Goal: Find contact information: Find contact information

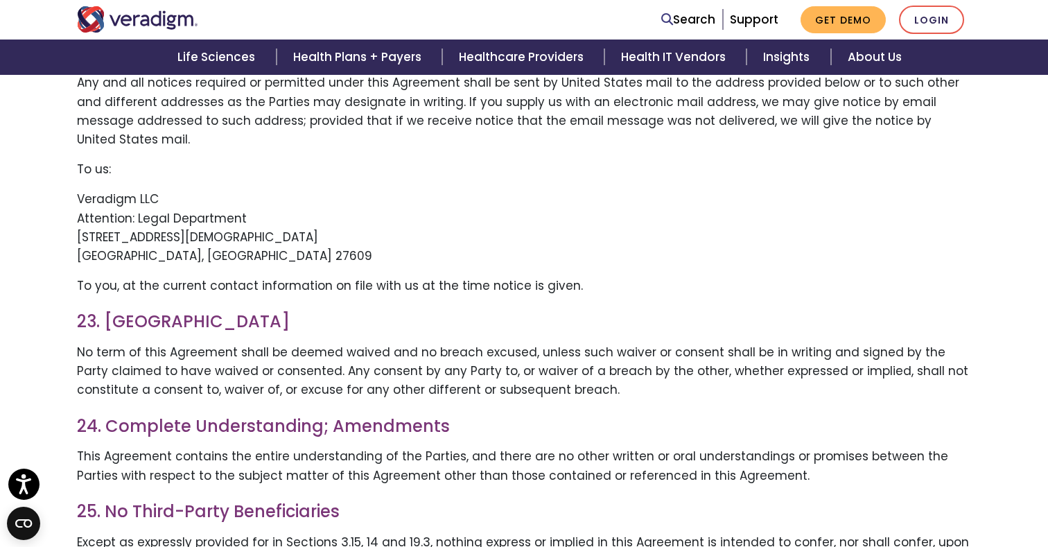
scroll to position [14780, 0]
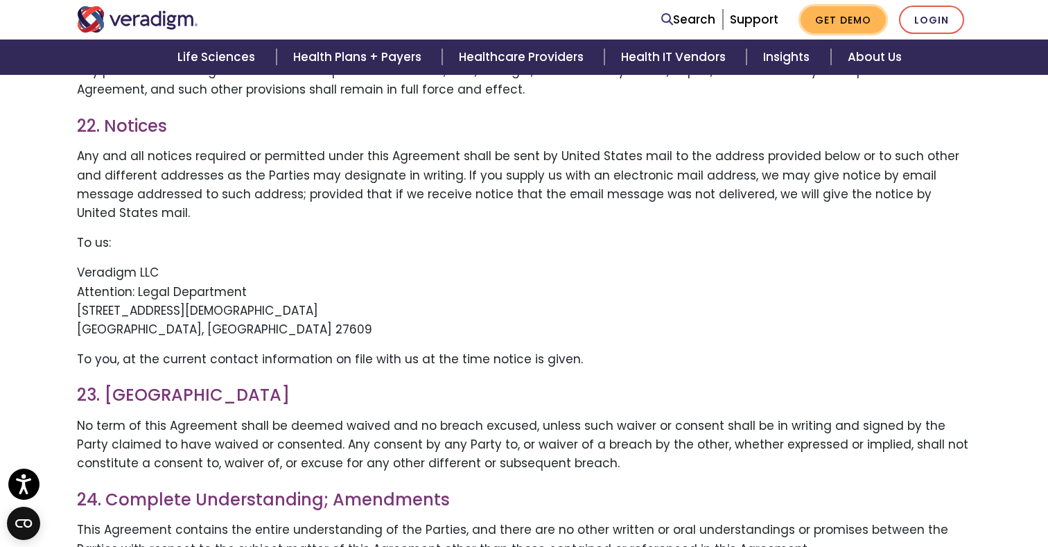
click at [870, 26] on link "Get Demo" at bounding box center [842, 19] width 85 height 27
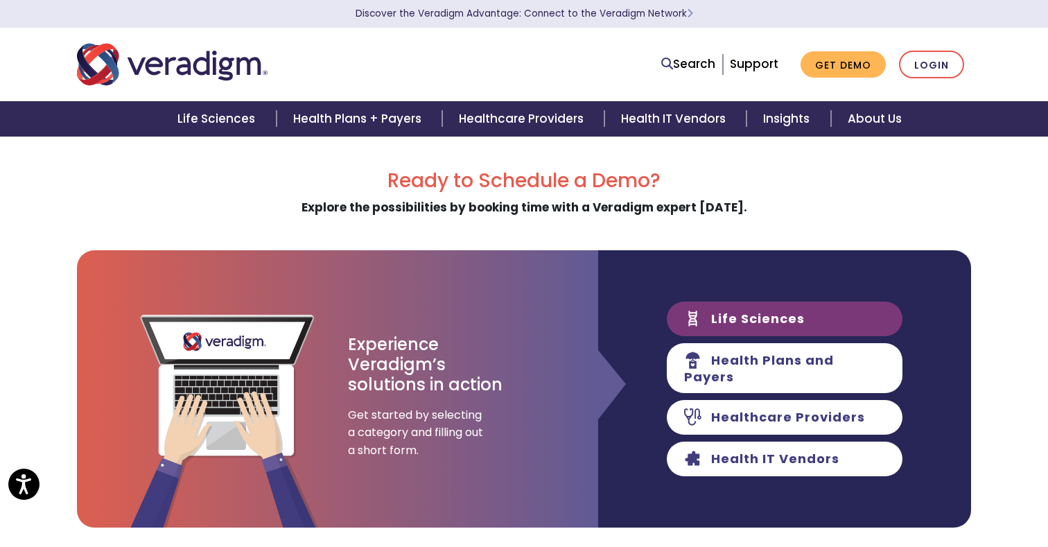
click at [757, 321] on link "Life Sciences" at bounding box center [785, 318] width 236 height 35
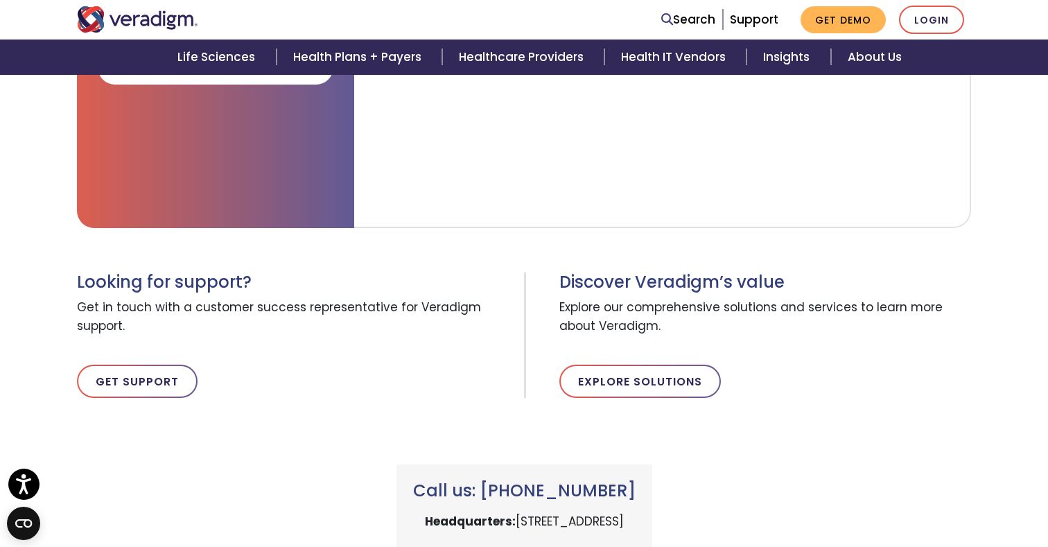
scroll to position [714, 0]
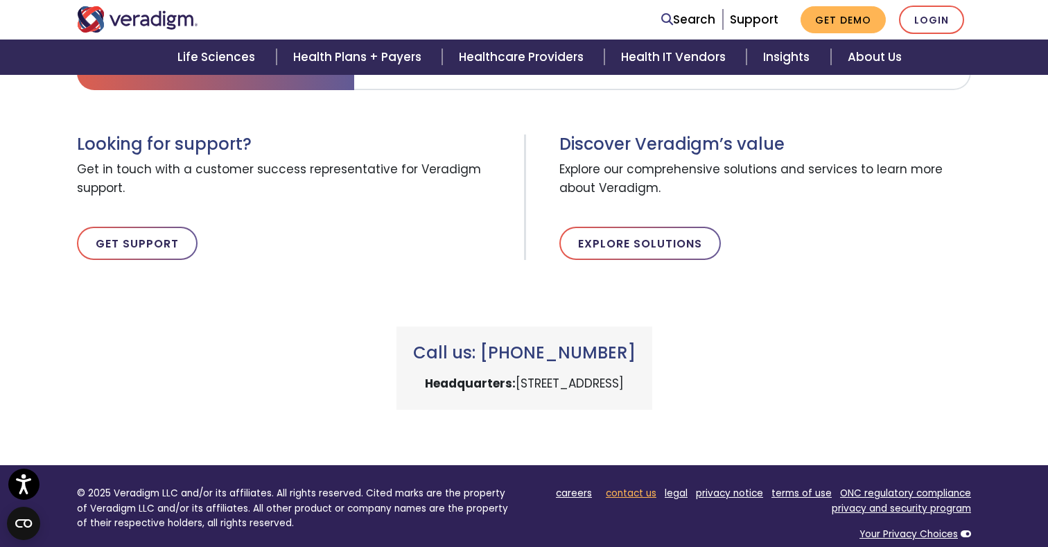
click at [635, 496] on link "contact us" at bounding box center [631, 492] width 51 height 13
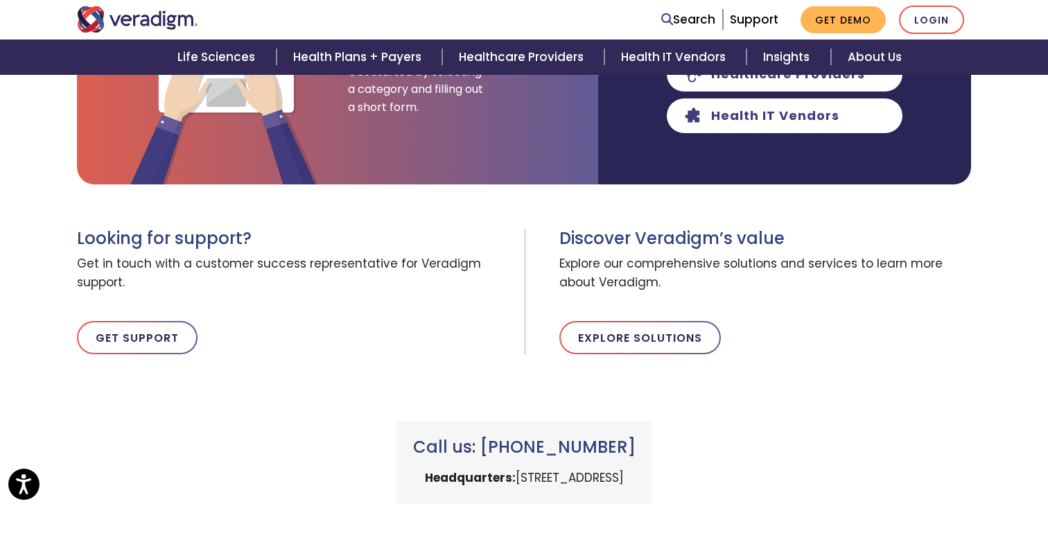
scroll to position [353, 0]
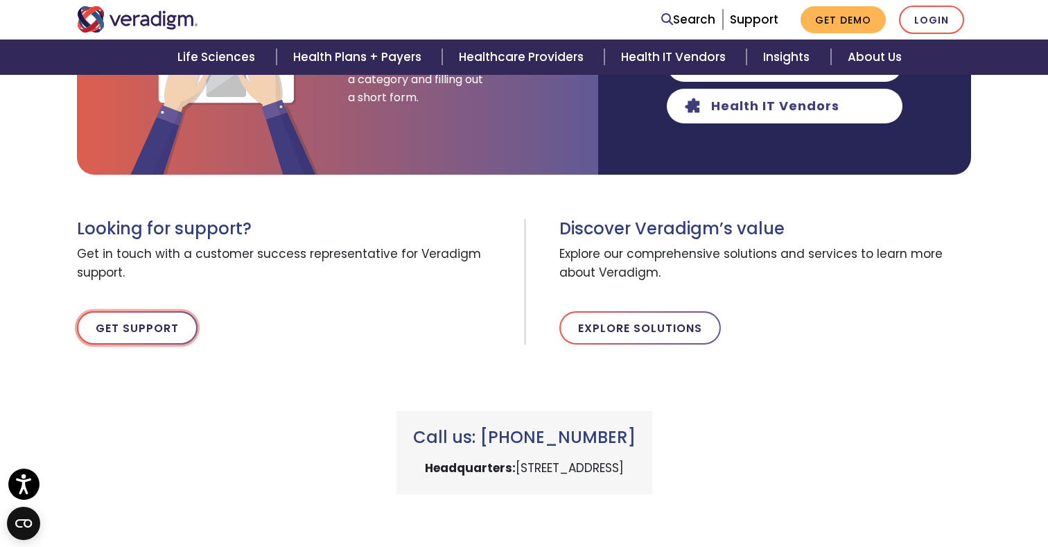
click at [120, 336] on link "Get Support" at bounding box center [137, 327] width 121 height 33
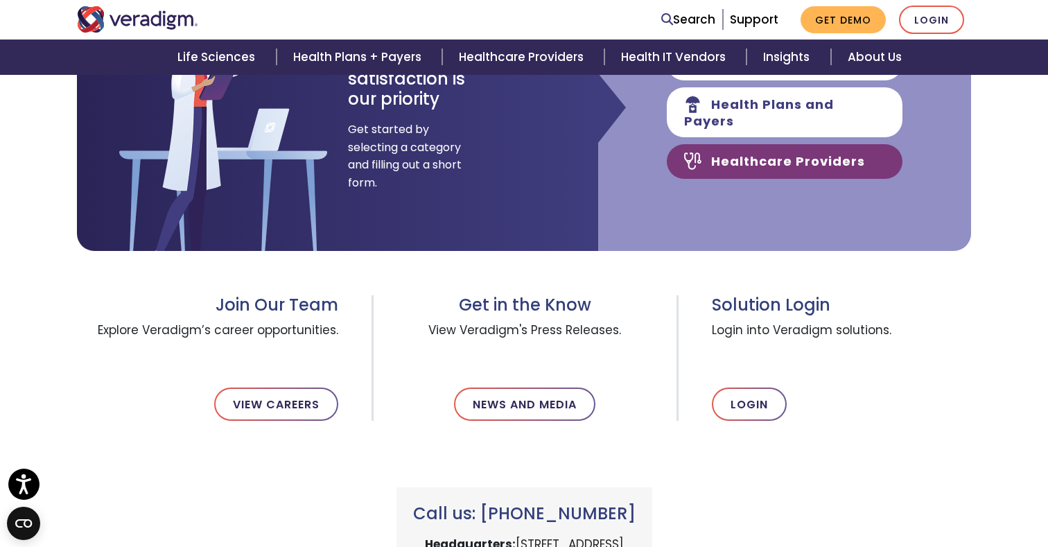
click at [769, 163] on link "Healthcare Providers" at bounding box center [785, 161] width 236 height 35
